Goal: Navigation & Orientation: Find specific page/section

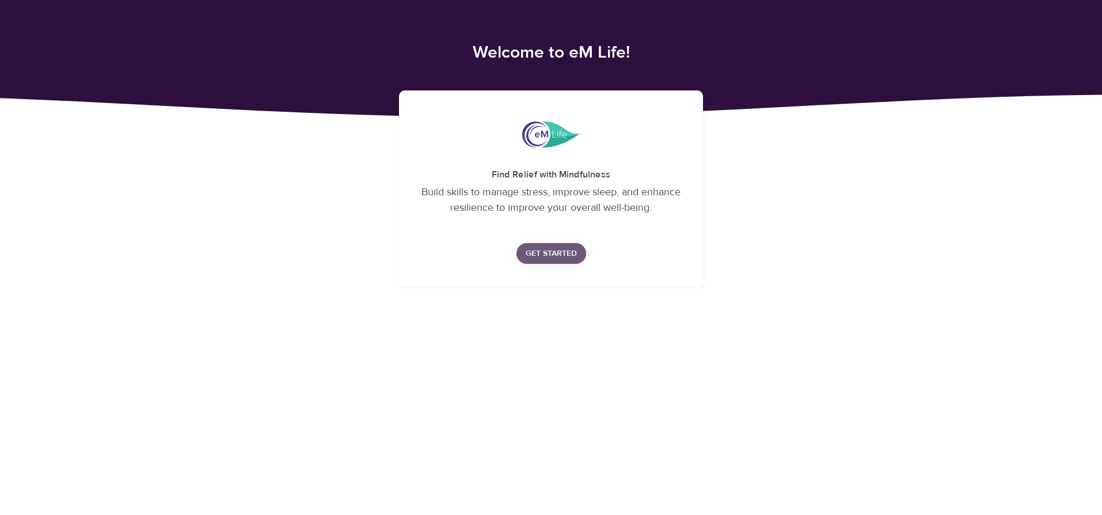
click at [553, 250] on span "Get Started" at bounding box center [551, 253] width 51 height 14
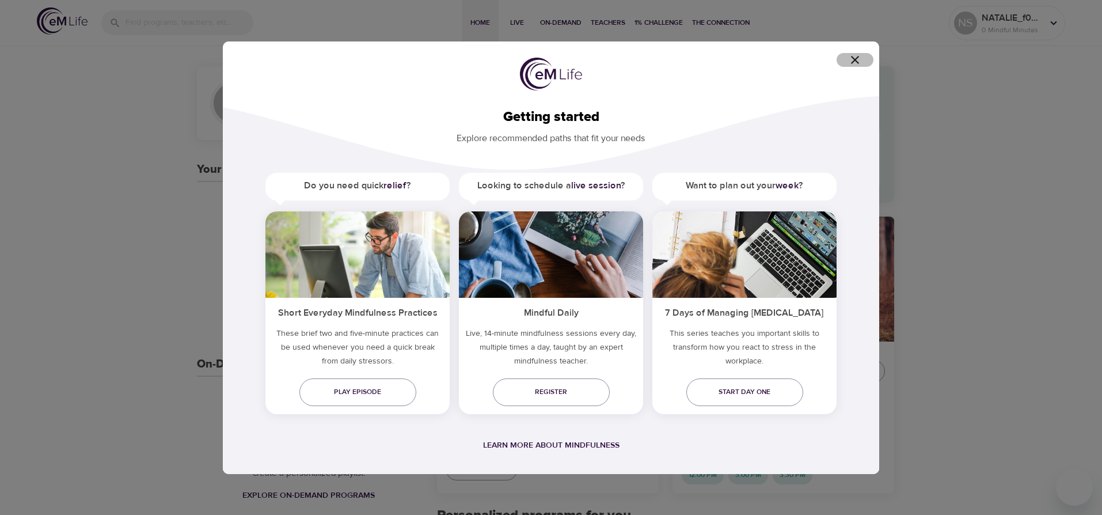
click at [860, 58] on icon "button" at bounding box center [855, 60] width 14 height 14
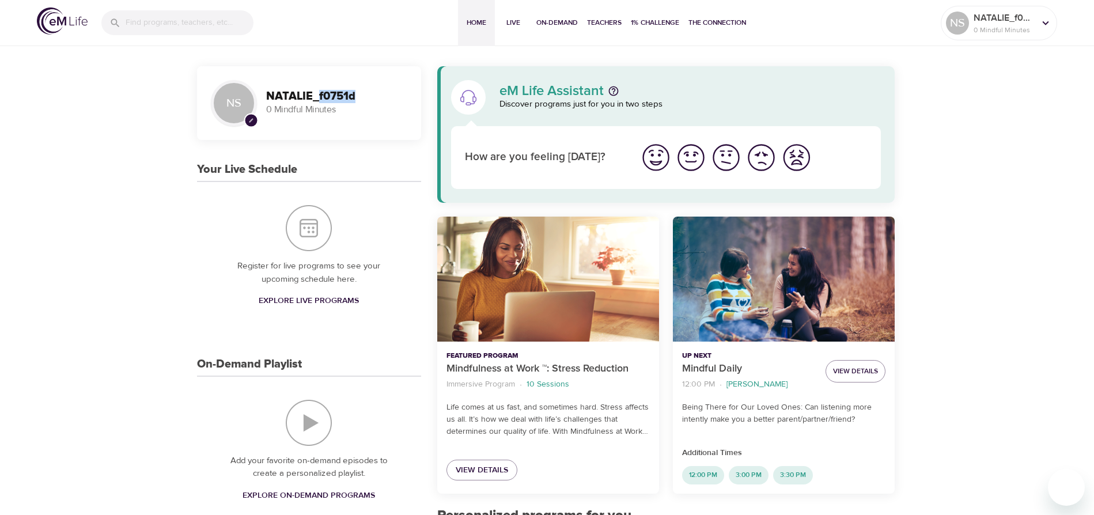
drag, startPoint x: 316, startPoint y: 96, endPoint x: 368, endPoint y: 100, distance: 52.0
click at [368, 100] on h3 "NATALIE_f0751d" at bounding box center [336, 96] width 141 height 13
click at [365, 109] on p "0 Mindful Minutes" at bounding box center [336, 109] width 141 height 13
click at [1016, 20] on p "NATALIE_f0751d" at bounding box center [1003, 18] width 61 height 14
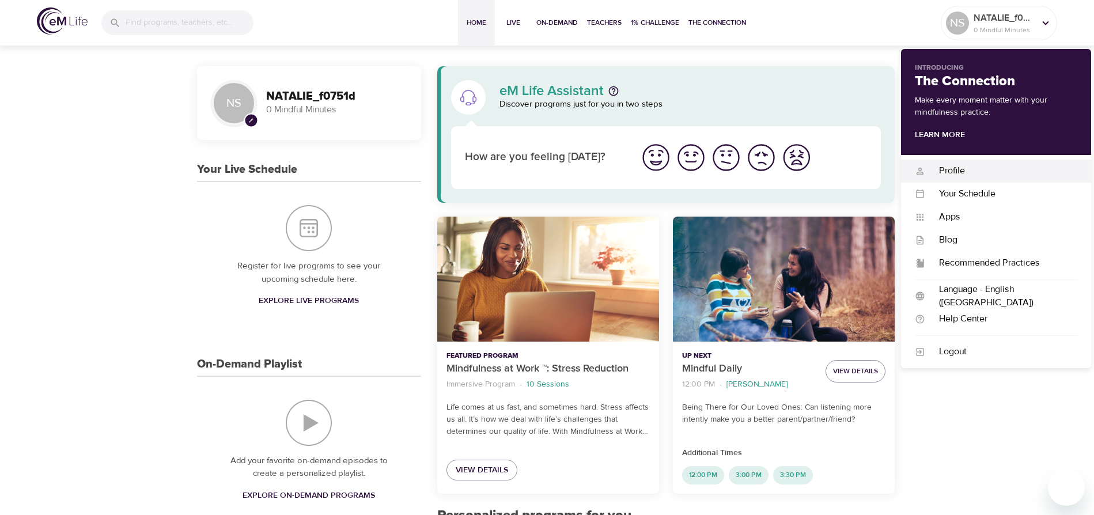
click at [938, 173] on div "Profile" at bounding box center [1001, 170] width 152 height 13
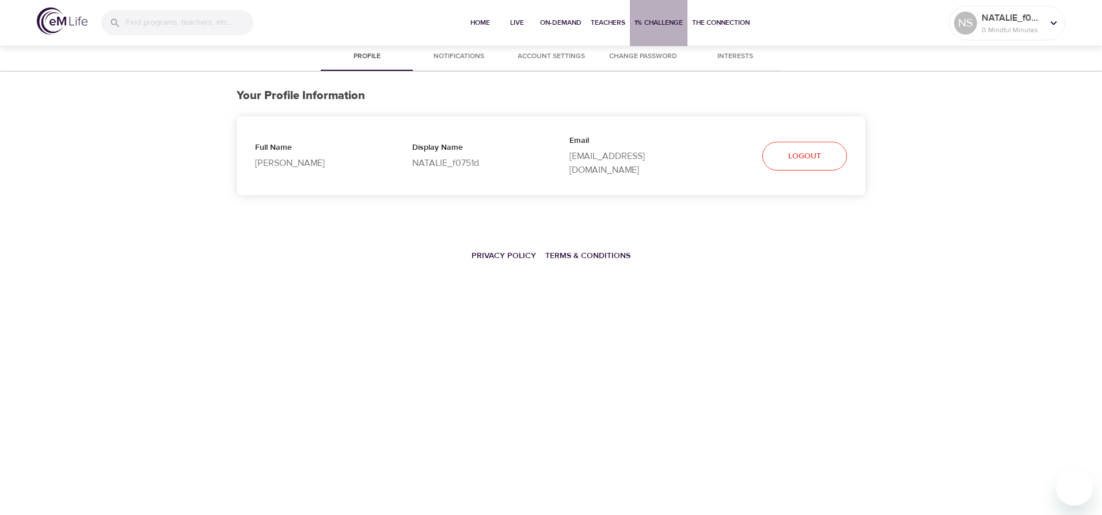
click at [671, 21] on span "1% Challenge" at bounding box center [659, 23] width 48 height 12
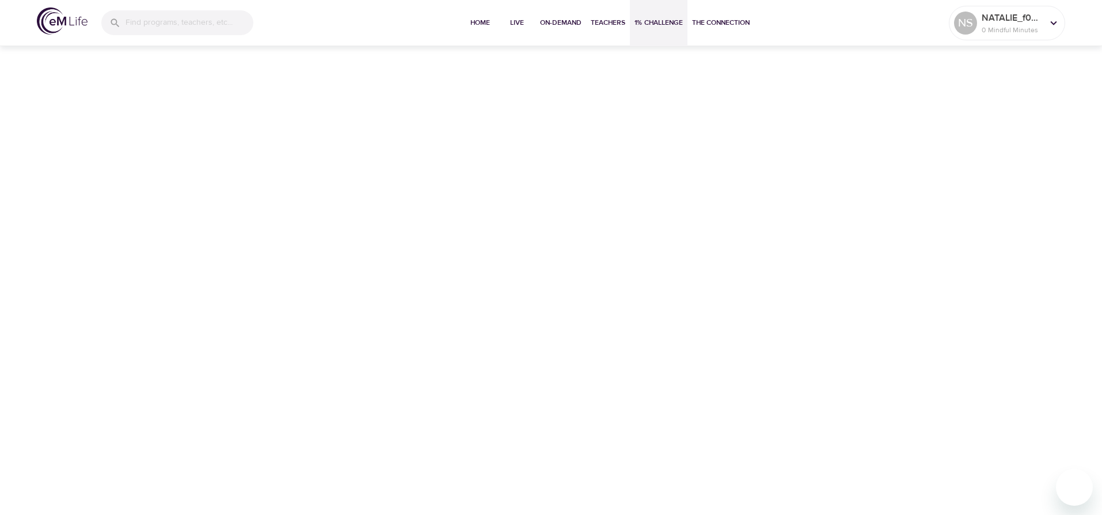
click at [37, 23] on img at bounding box center [62, 20] width 51 height 27
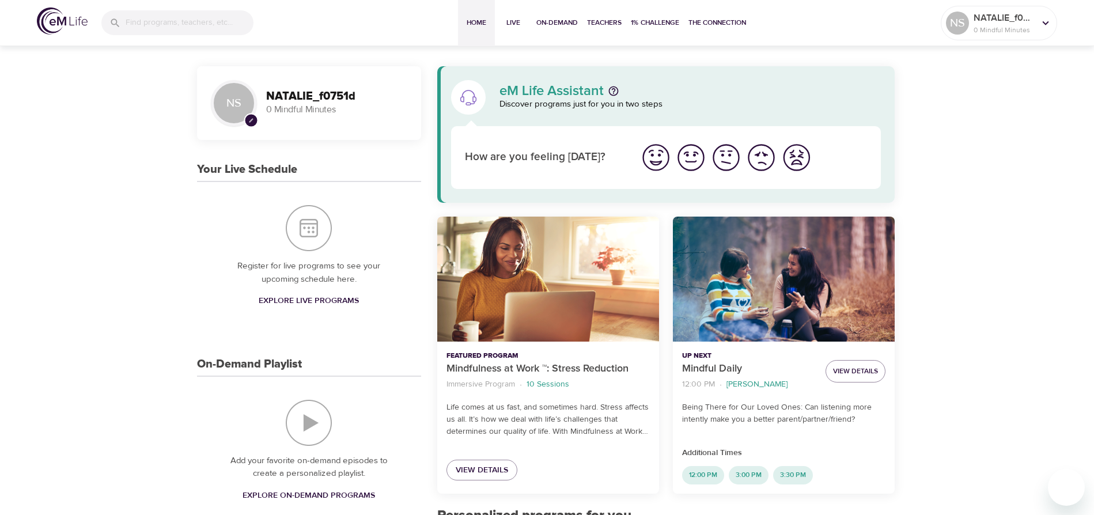
click at [690, 151] on img "I'm feeling good" at bounding box center [691, 158] width 32 height 32
